Goal: Navigation & Orientation: Find specific page/section

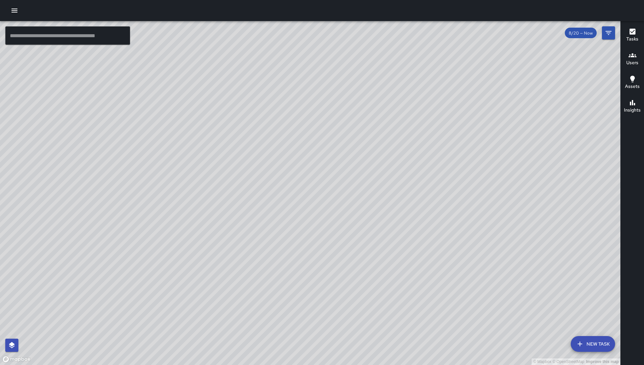
click at [16, 11] on icon "button" at bounding box center [15, 11] width 8 height 8
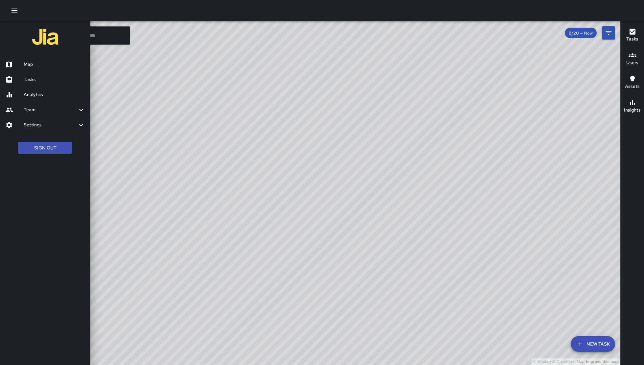
click at [36, 85] on link "Tasks" at bounding box center [45, 79] width 90 height 15
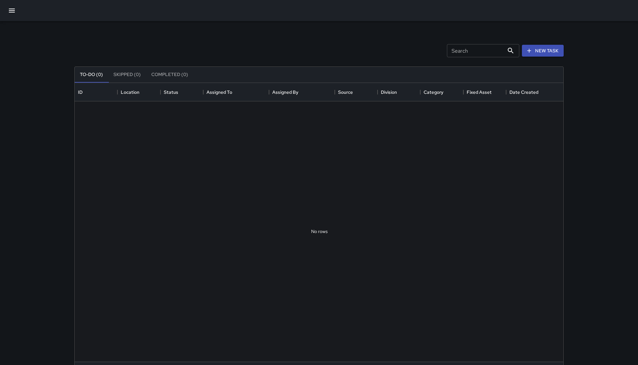
scroll to position [272, 482]
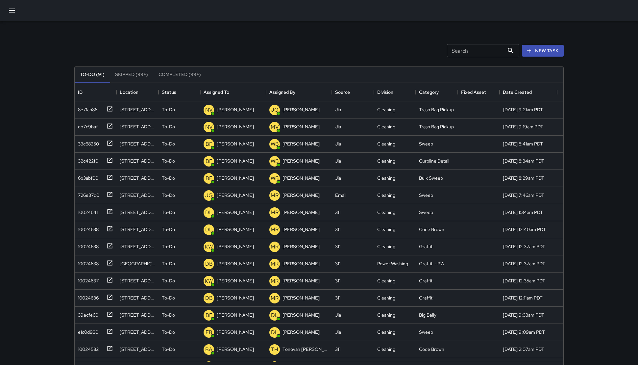
click at [250, 32] on div "Search Search New Task To-Do (91) Skipped (99+) Completed (99+) ID Location Sta…" at bounding box center [318, 204] width 505 height 367
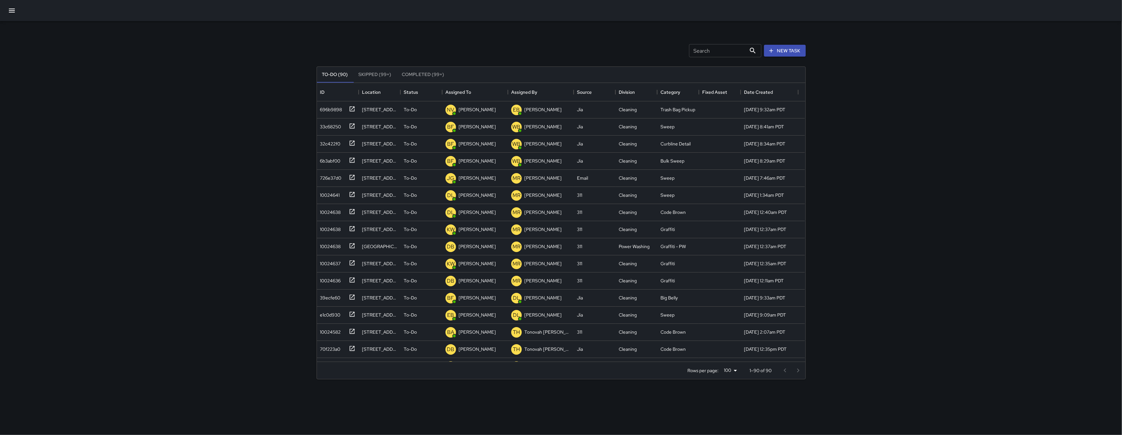
scroll to position [272, 482]
click at [16, 12] on button "button" at bounding box center [12, 11] width 16 height 16
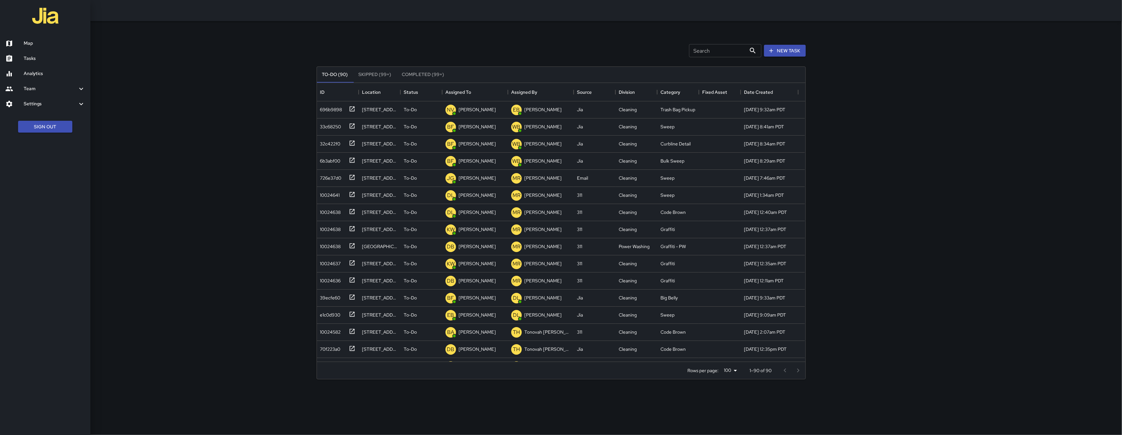
click at [30, 41] on h6 "Map" at bounding box center [54, 43] width 61 height 7
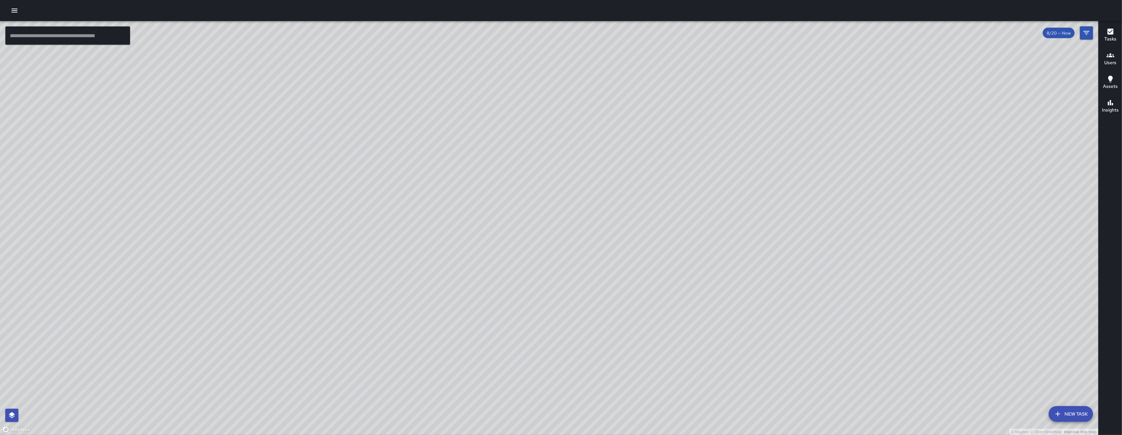
click at [515, 174] on div "© Mapbox © OpenStreetMap Improve this map DD [PERSON_NAME][GEOGRAPHIC_DATA] [ST…" at bounding box center [549, 228] width 1098 height 414
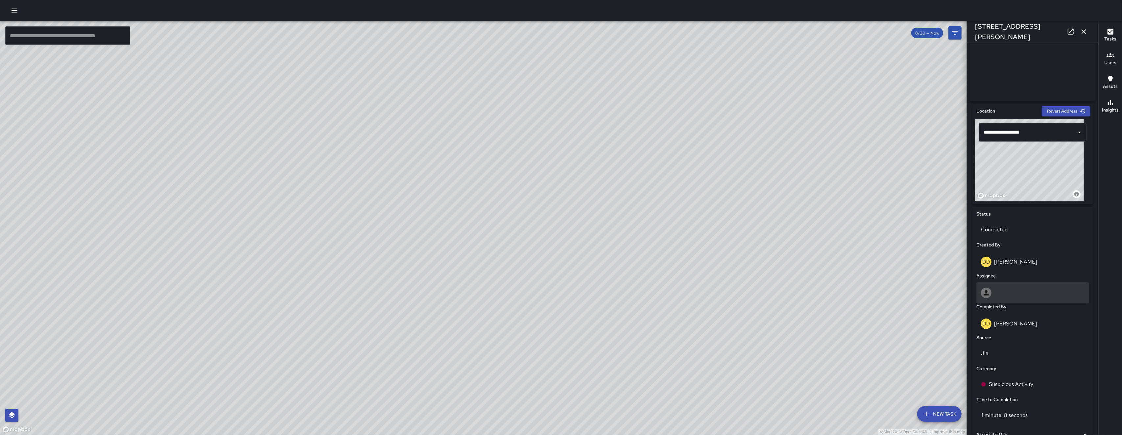
scroll to position [258, 0]
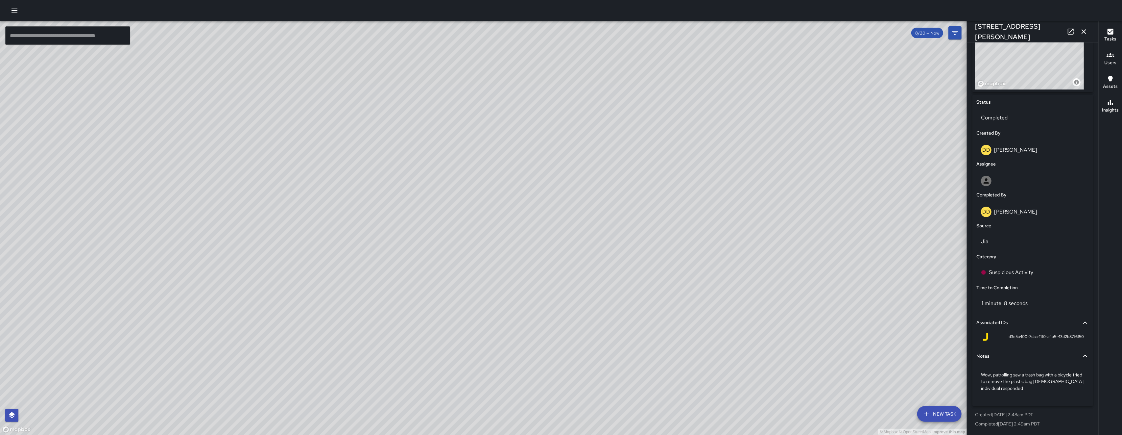
drag, startPoint x: 533, startPoint y: 371, endPoint x: 491, endPoint y: 247, distance: 130.8
click at [491, 247] on div "© Mapbox © OpenStreetMap Improve this map" at bounding box center [483, 228] width 967 height 414
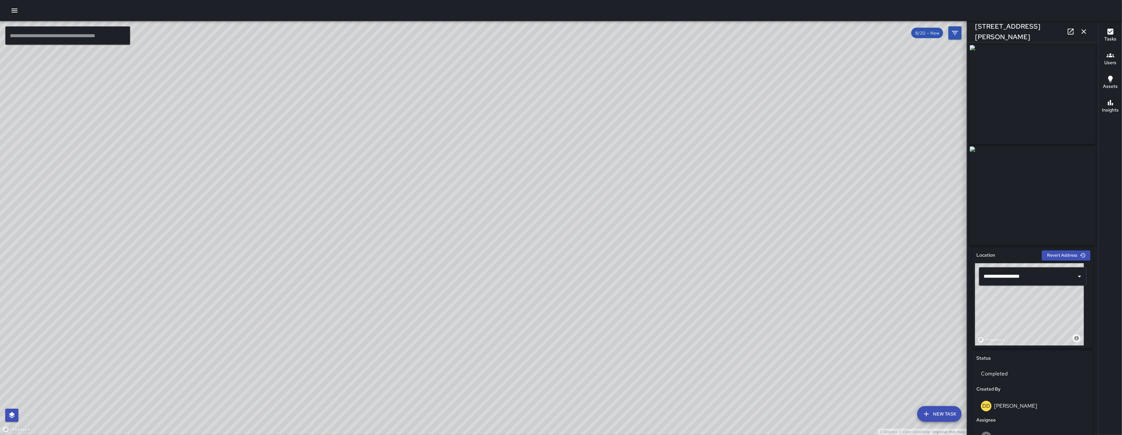
drag, startPoint x: 213, startPoint y: 346, endPoint x: 298, endPoint y: 217, distance: 154.2
click at [313, 219] on div "© Mapbox © OpenStreetMap Improve this map" at bounding box center [483, 228] width 967 height 414
